Goal: Transaction & Acquisition: Purchase product/service

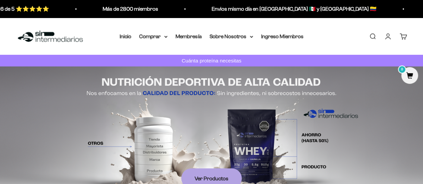
click at [389, 36] on link "Iniciar sesión" at bounding box center [387, 36] width 7 height 7
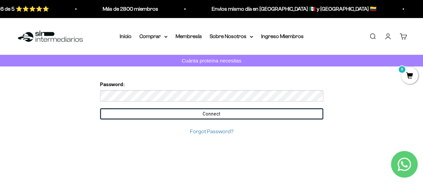
click at [173, 112] on input "Connect" at bounding box center [211, 113] width 223 height 11
click at [214, 108] on input "Connect" at bounding box center [211, 113] width 223 height 11
click at [214, 108] on form "Password: Connect Forgot Password?" at bounding box center [211, 108] width 223 height 56
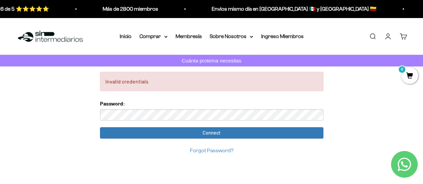
click at [389, 34] on link "Iniciar sesión" at bounding box center [387, 36] width 7 height 7
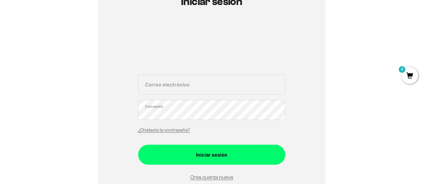
scroll to position [106, 0]
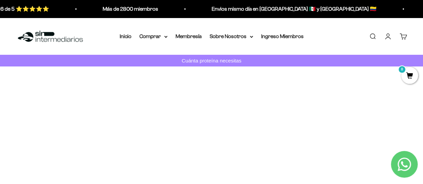
click at [152, 38] on summary "Comprar" at bounding box center [153, 36] width 28 height 9
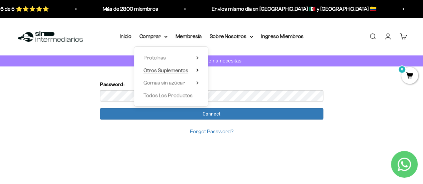
click at [160, 69] on span "Otros Suplementos" at bounding box center [165, 70] width 45 height 6
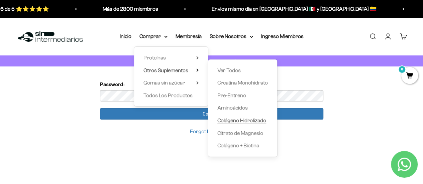
click at [226, 121] on span "Colágeno Hidrolizado" at bounding box center [241, 121] width 49 height 6
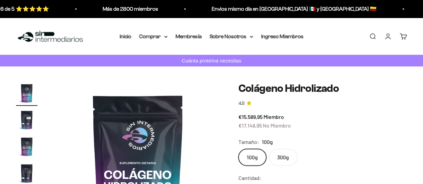
click at [386, 36] on link "Iniciar sesión" at bounding box center [387, 36] width 7 height 7
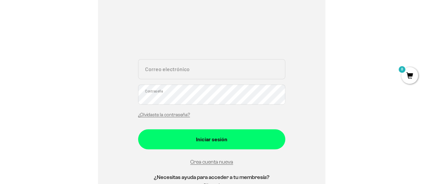
scroll to position [118, 0]
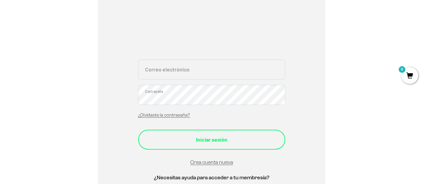
type input "[PERSON_NAME][EMAIL_ADDRESS][PERSON_NAME][DOMAIN_NAME]"
click at [189, 134] on button "Iniciar sesión" at bounding box center [211, 140] width 147 height 20
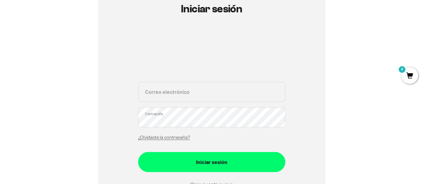
scroll to position [96, 0]
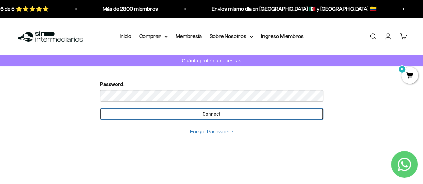
click at [165, 115] on input "Connect" at bounding box center [211, 113] width 223 height 11
